Goal: Navigation & Orientation: Find specific page/section

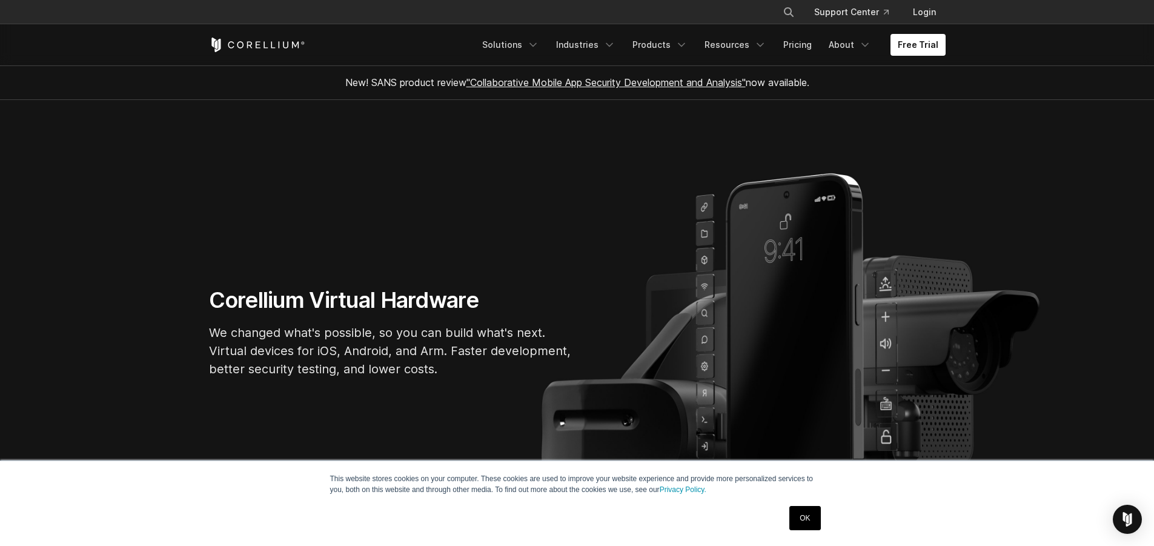
click at [814, 509] on link "OK" at bounding box center [804, 518] width 31 height 24
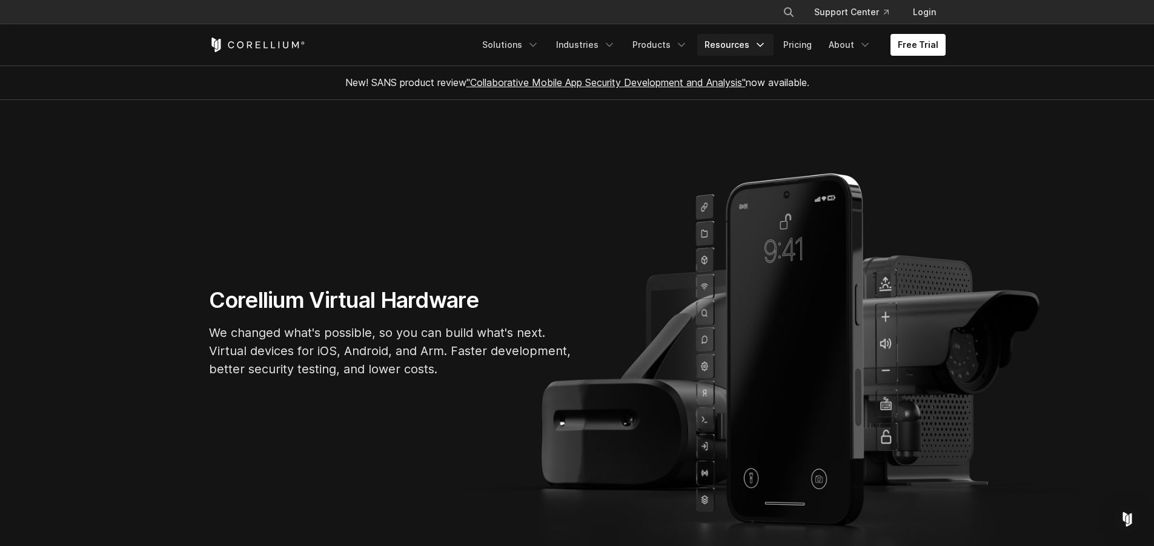
click at [761, 41] on icon "Navigation Menu" at bounding box center [760, 45] width 12 height 12
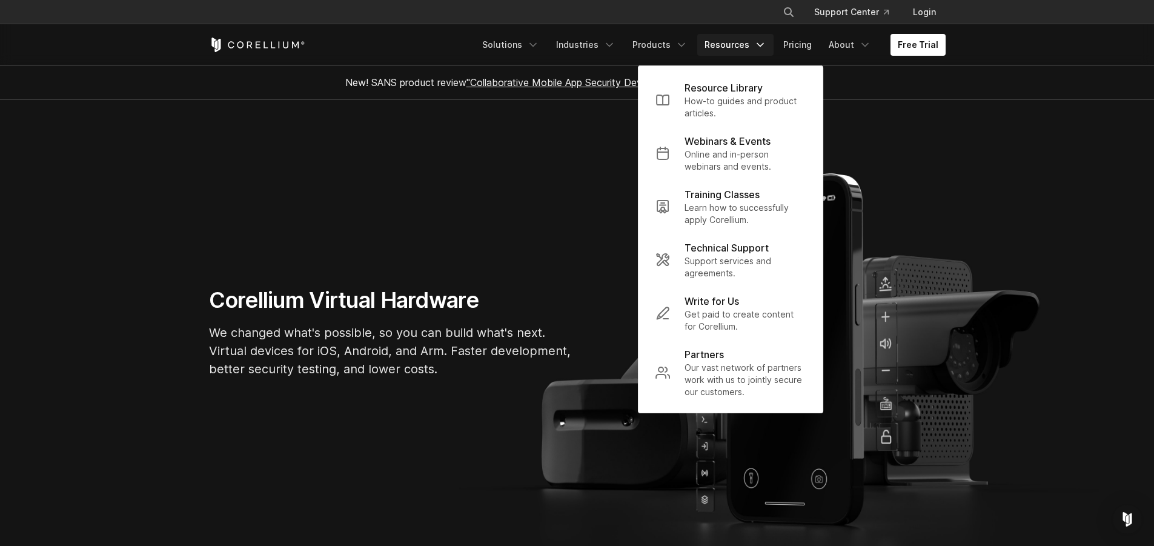
click at [761, 41] on icon "Navigation Menu" at bounding box center [760, 45] width 12 height 12
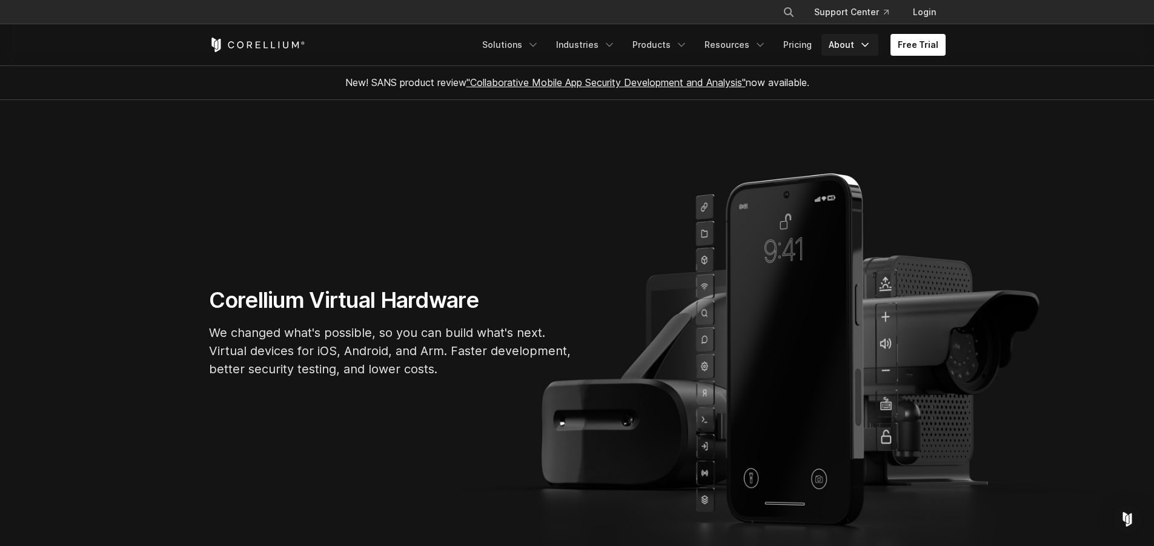
click at [869, 48] on icon "Navigation Menu" at bounding box center [865, 45] width 12 height 12
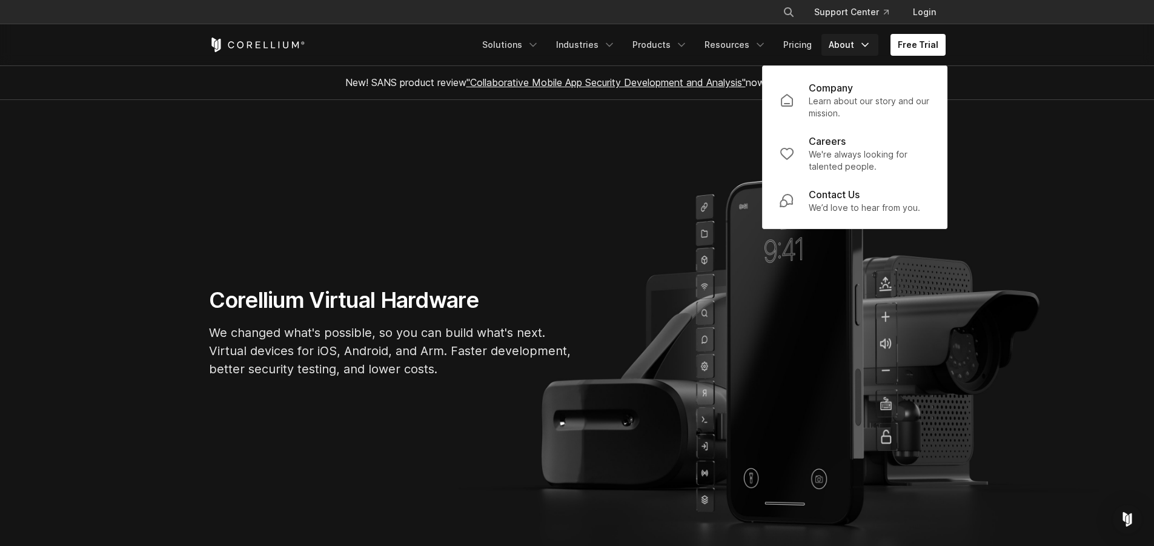
click at [869, 48] on icon "Navigation Menu" at bounding box center [865, 45] width 12 height 12
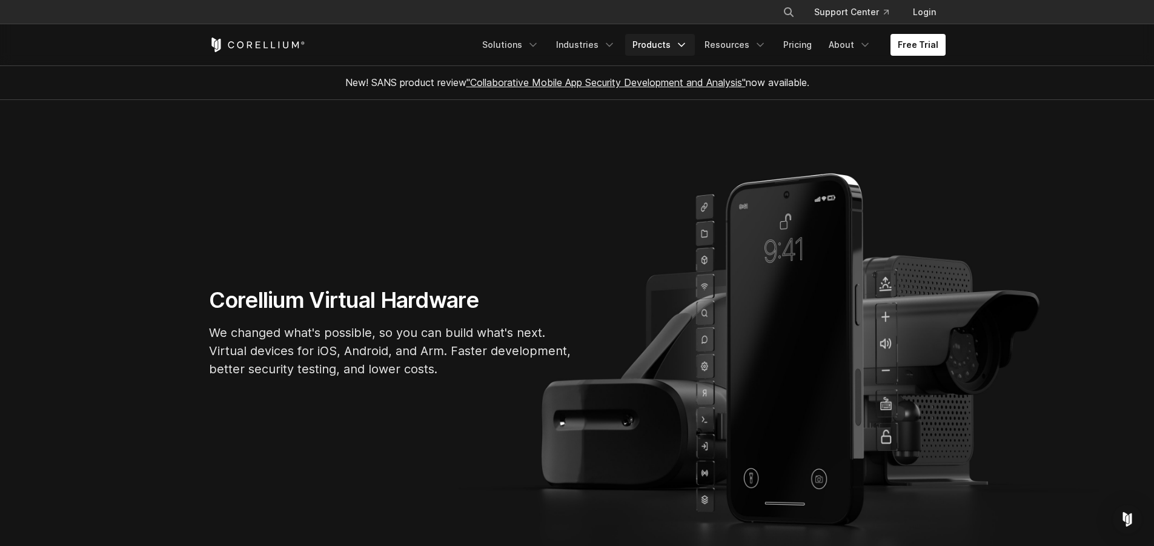
click at [695, 43] on link "Products" at bounding box center [660, 45] width 70 height 22
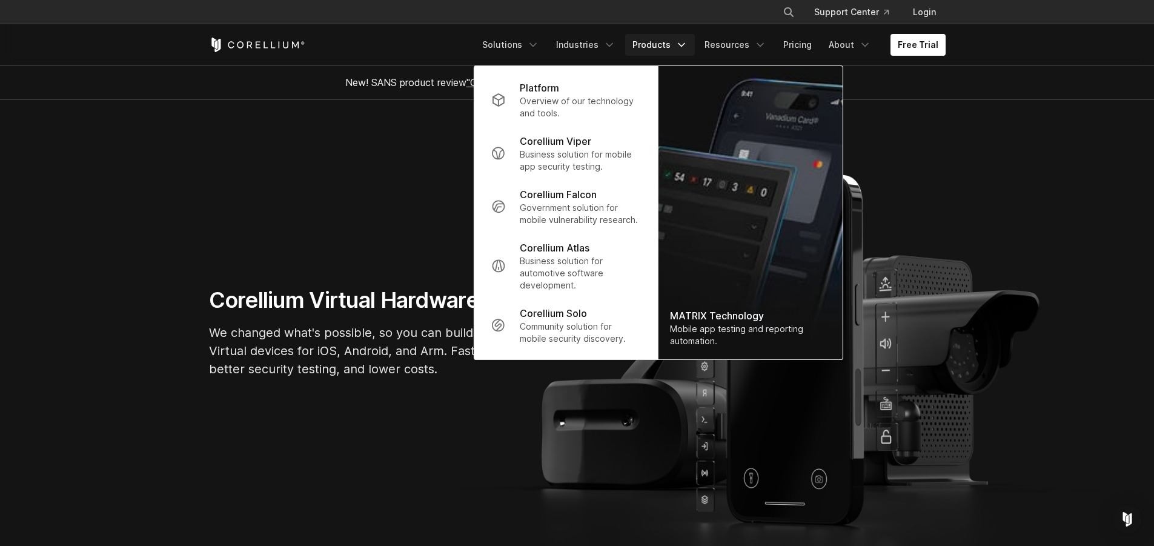
click at [695, 43] on link "Products" at bounding box center [660, 45] width 70 height 22
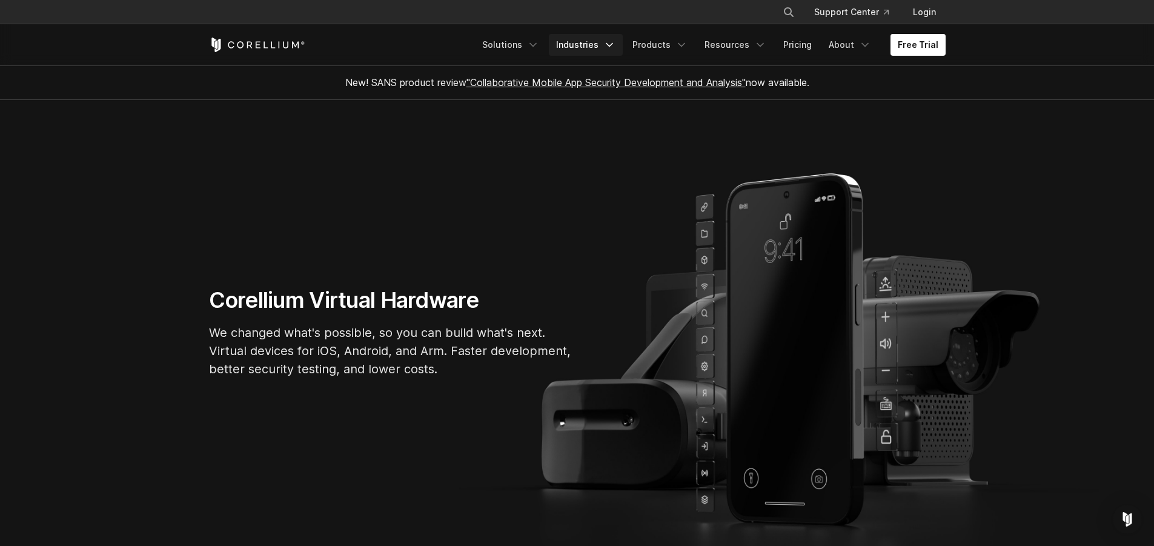
click at [615, 50] on icon "Navigation Menu" at bounding box center [609, 45] width 12 height 12
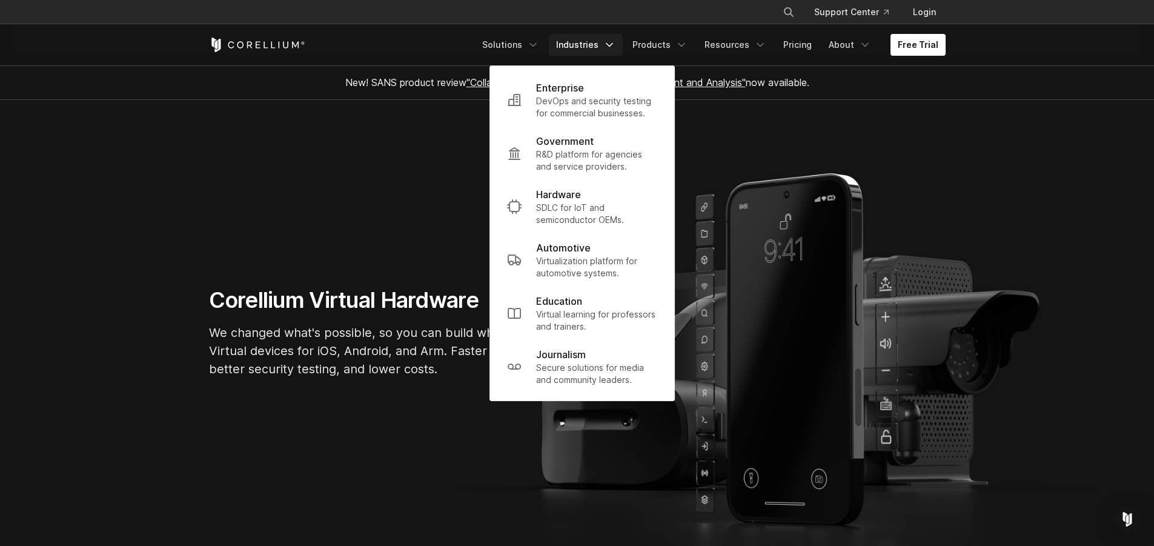
click at [615, 50] on icon "Navigation Menu" at bounding box center [609, 45] width 12 height 12
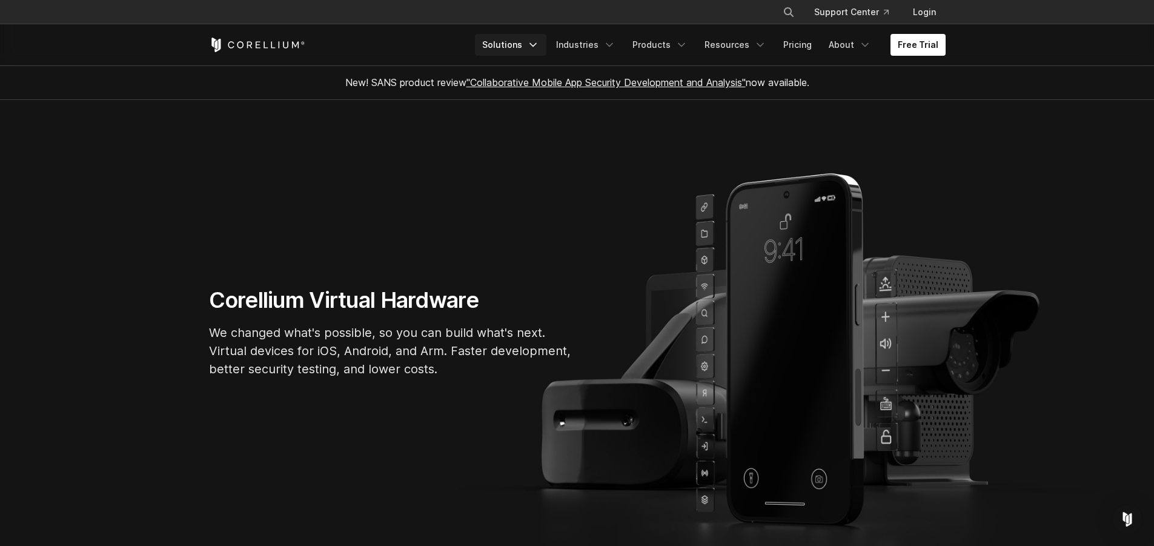
click at [539, 50] on icon "Navigation Menu" at bounding box center [533, 45] width 12 height 12
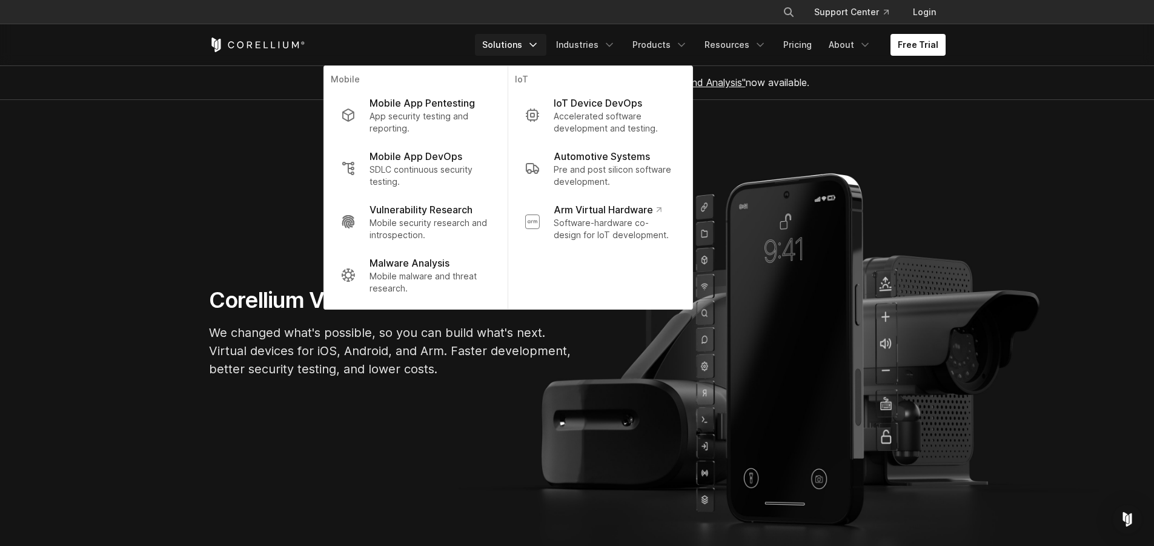
click at [539, 50] on icon "Navigation Menu" at bounding box center [533, 45] width 12 height 12
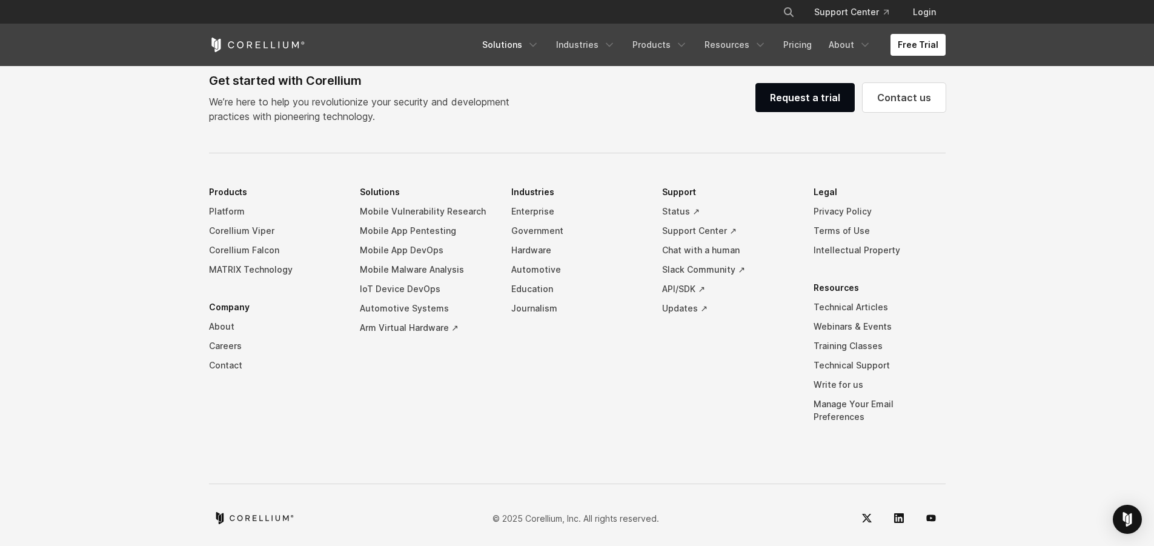
scroll to position [2846, 0]
